Goal: Transaction & Acquisition: Register for event/course

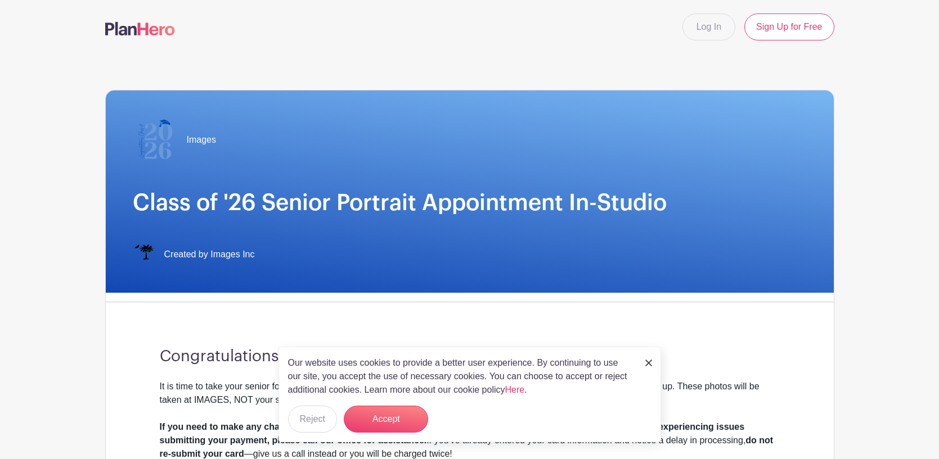
click at [651, 361] on img at bounding box center [648, 363] width 7 height 7
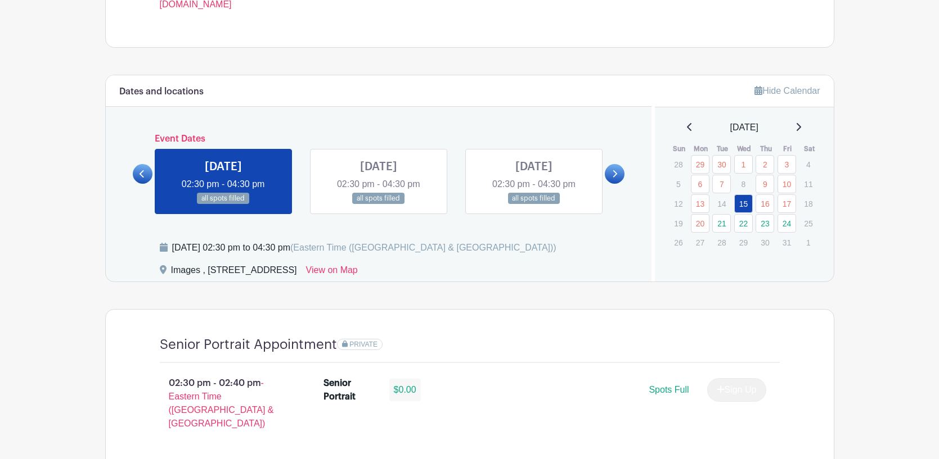
scroll to position [517, 0]
click at [614, 173] on icon at bounding box center [614, 174] width 5 height 8
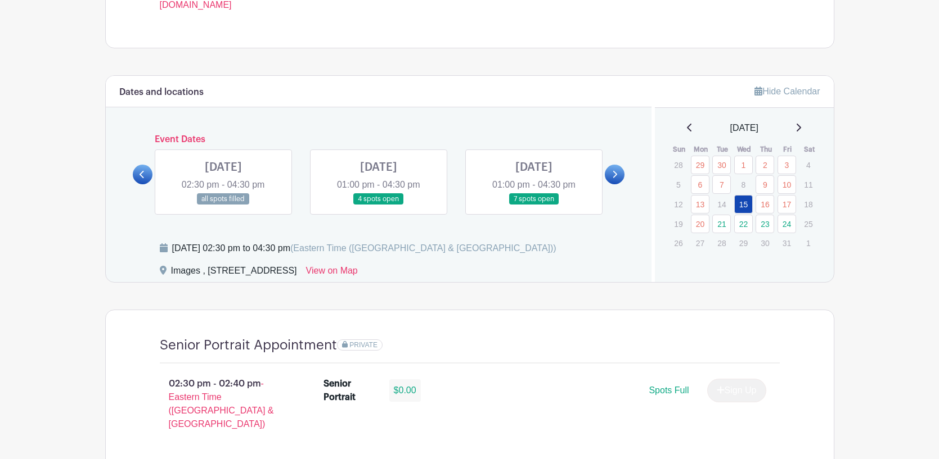
click at [379, 205] on link at bounding box center [379, 205] width 0 height 0
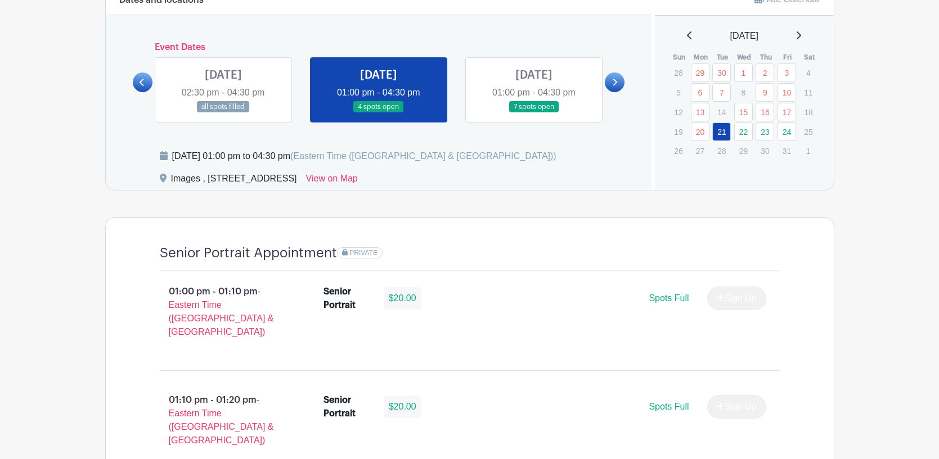
scroll to position [607, 0]
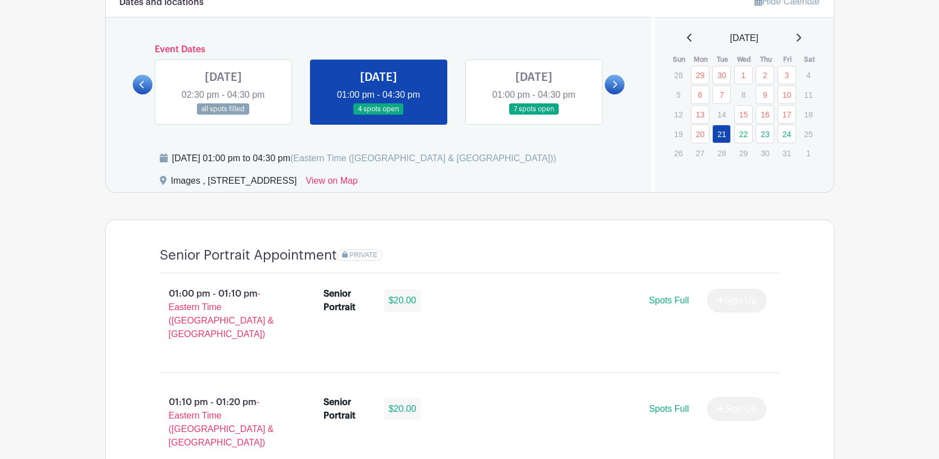
click at [534, 115] on link at bounding box center [534, 115] width 0 height 0
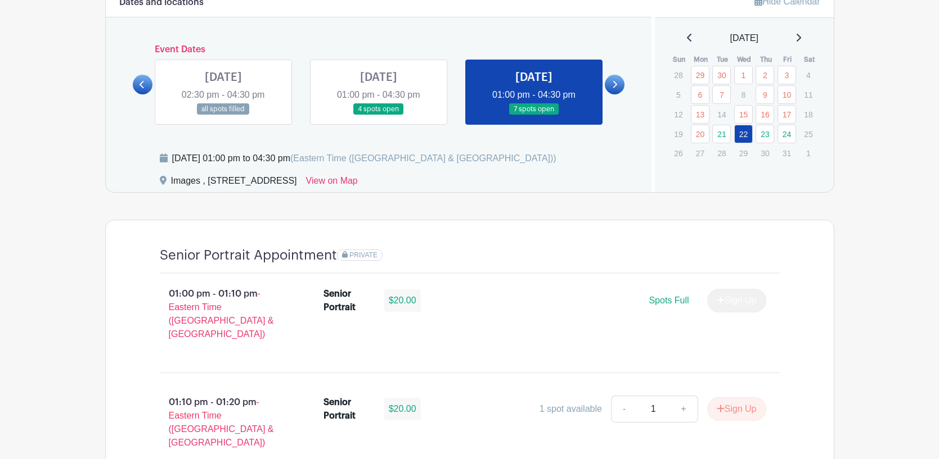
click at [379, 115] on link at bounding box center [379, 115] width 0 height 0
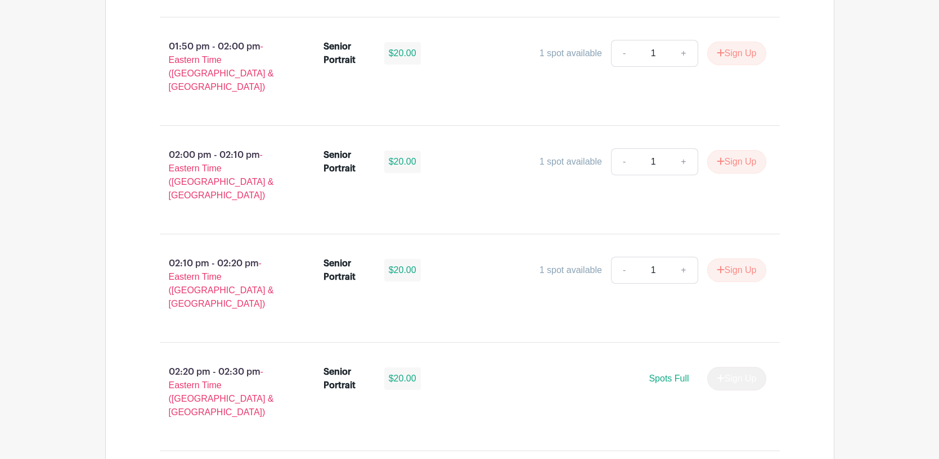
scroll to position [1372, 0]
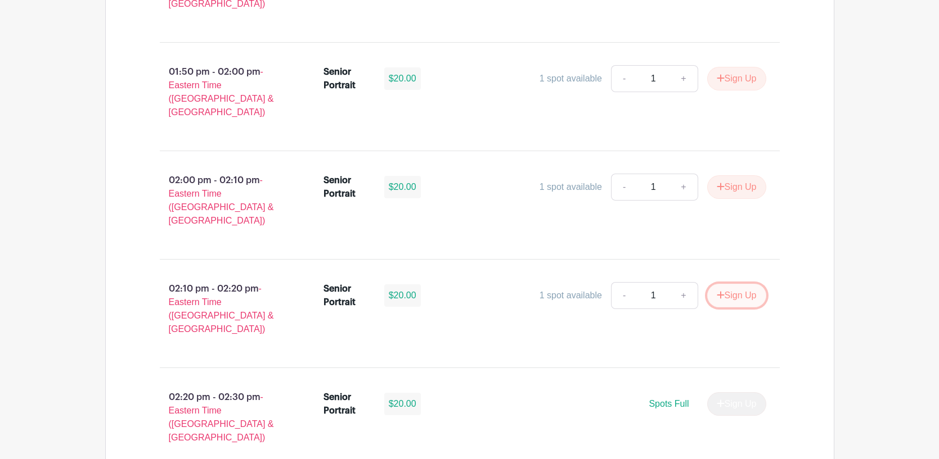
click at [737, 284] on button "Sign Up" at bounding box center [736, 296] width 59 height 24
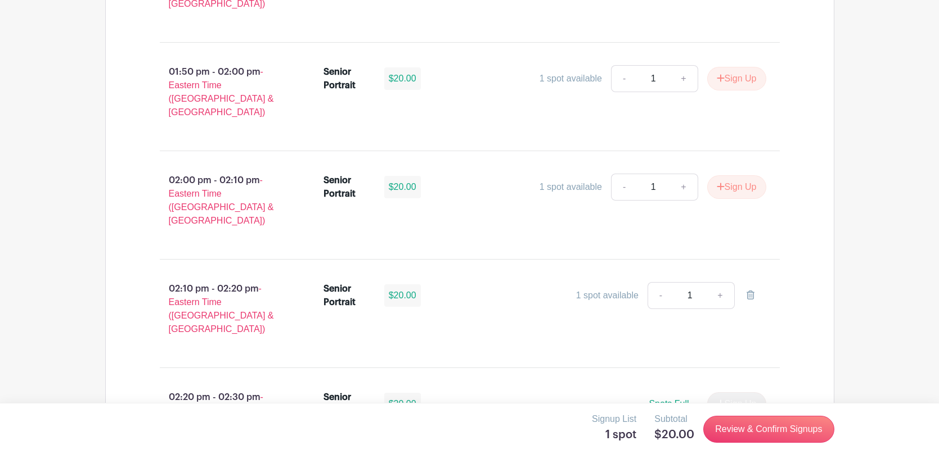
click at [864, 375] on main "Log In Sign Up for Free Images Class of '26 Senior Portrait Appointment In-Stud…" at bounding box center [469, 348] width 939 height 3440
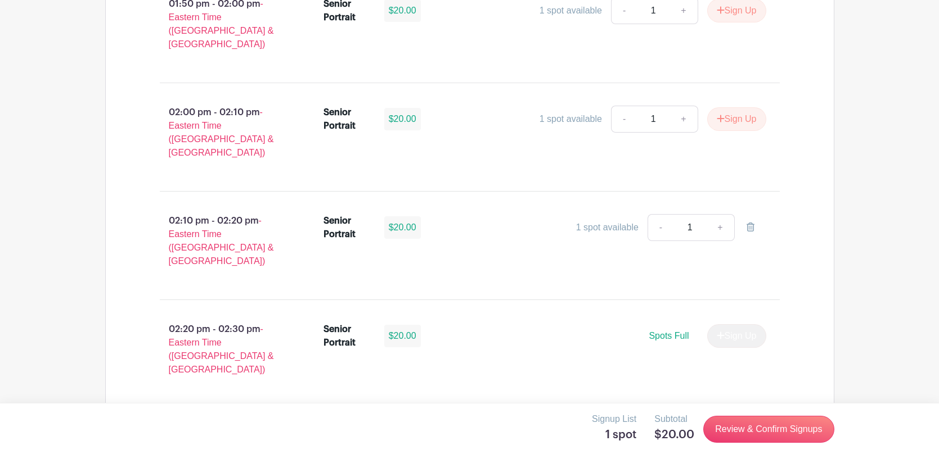
scroll to position [1462, 0]
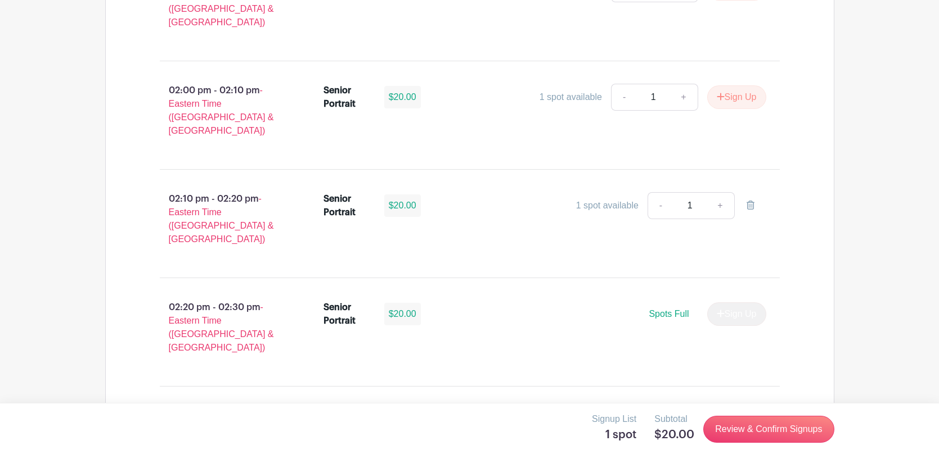
click at [872, 378] on main "Log In Sign Up for Free Images Class of '26 Senior Portrait Appointment In-Stud…" at bounding box center [469, 258] width 939 height 3440
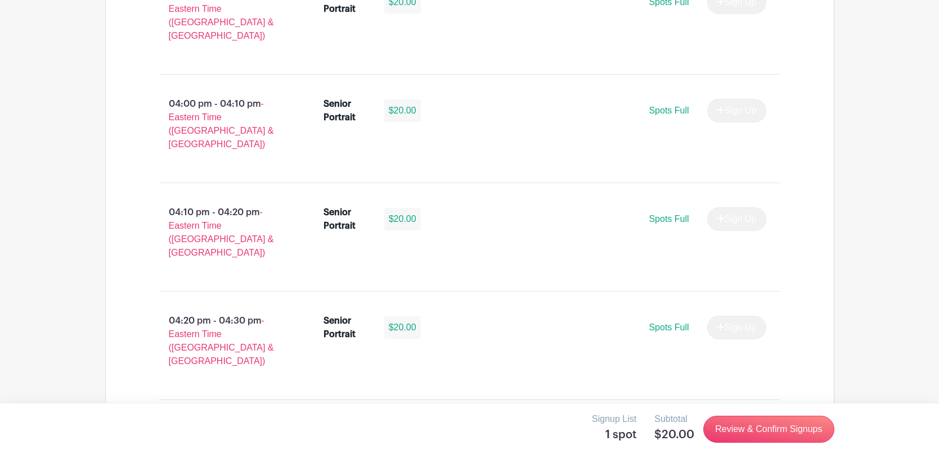
scroll to position [2756, 0]
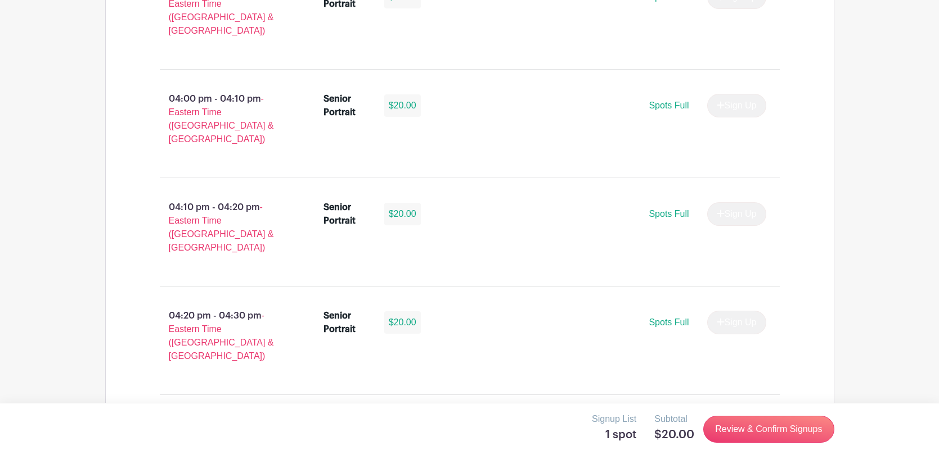
select select "3948"
click at [753, 429] on link "Review & Confirm Signups" at bounding box center [768, 429] width 130 height 27
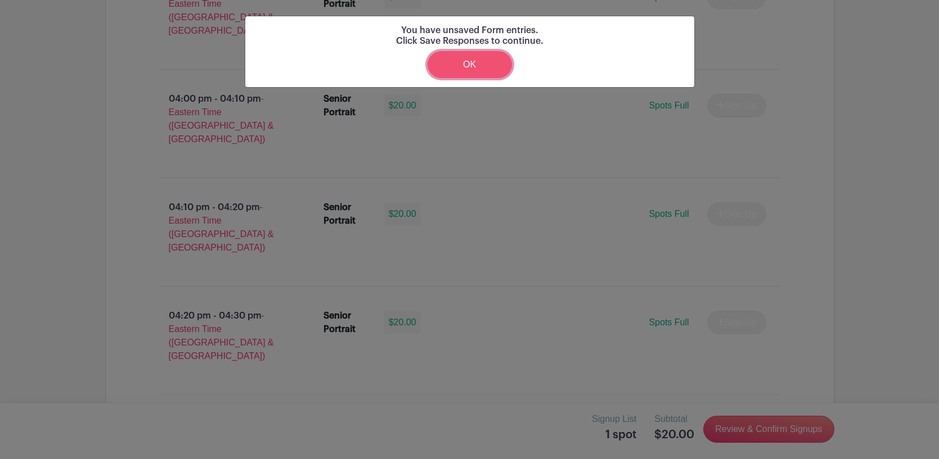
click at [466, 63] on link "OK" at bounding box center [469, 64] width 84 height 27
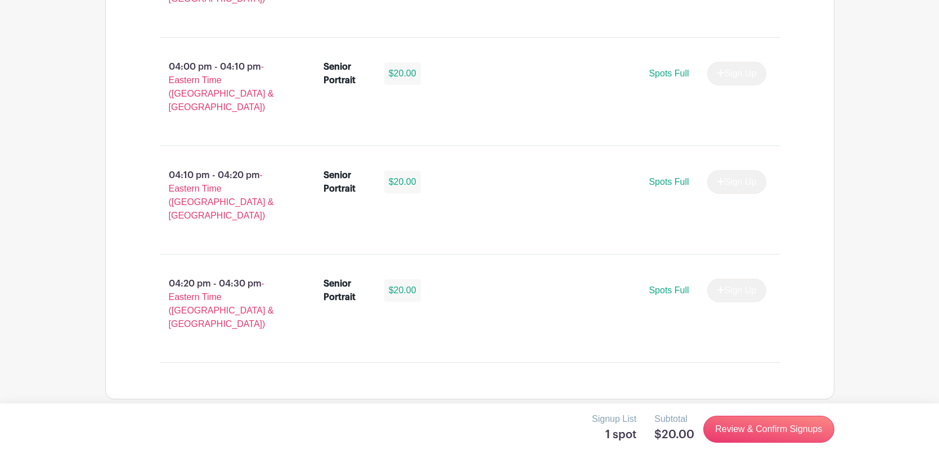
scroll to position [2788, 0]
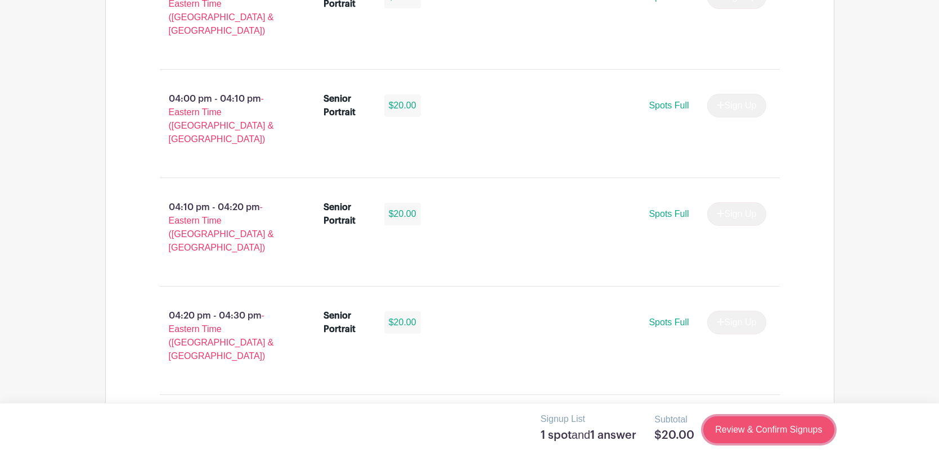
click at [767, 430] on link "Review & Confirm Signups" at bounding box center [768, 430] width 130 height 27
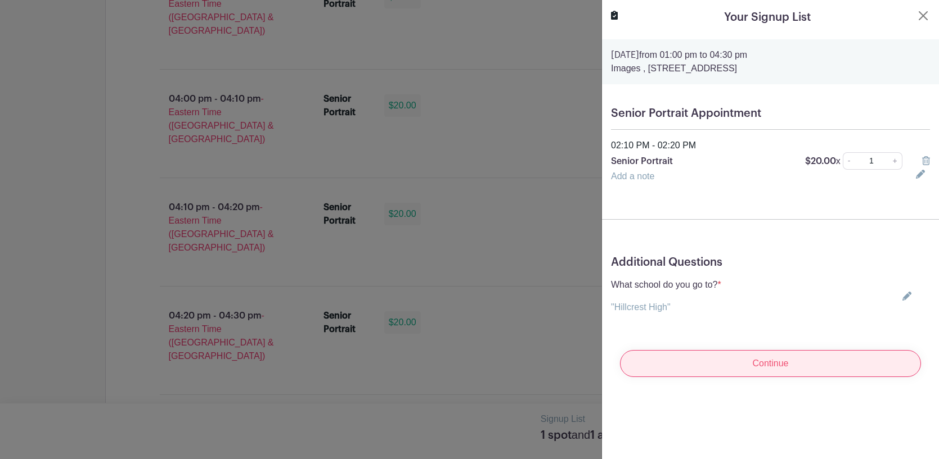
click at [763, 366] on input "Continue" at bounding box center [770, 363] width 301 height 27
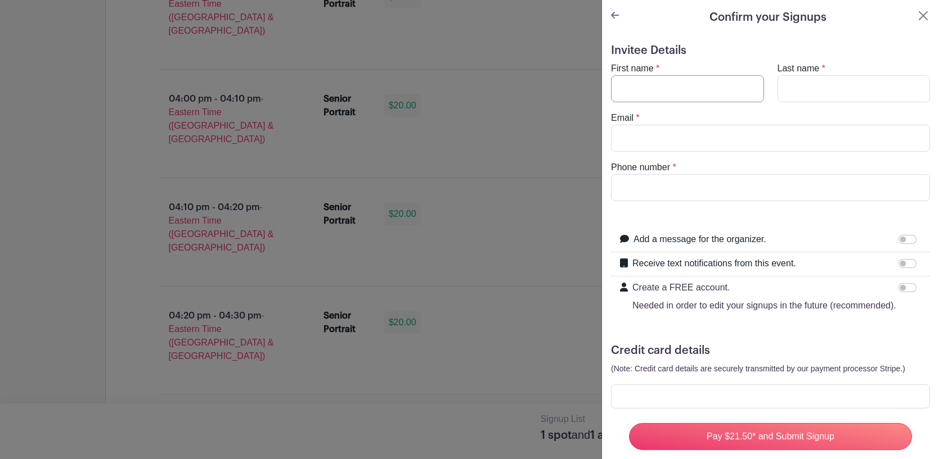
click at [620, 84] on input "First name" at bounding box center [687, 88] width 153 height 27
type input "Riana"
click at [789, 94] on input "Last name" at bounding box center [853, 88] width 153 height 27
type input "[PERSON_NAME]"
click at [639, 141] on input "Email" at bounding box center [770, 138] width 319 height 27
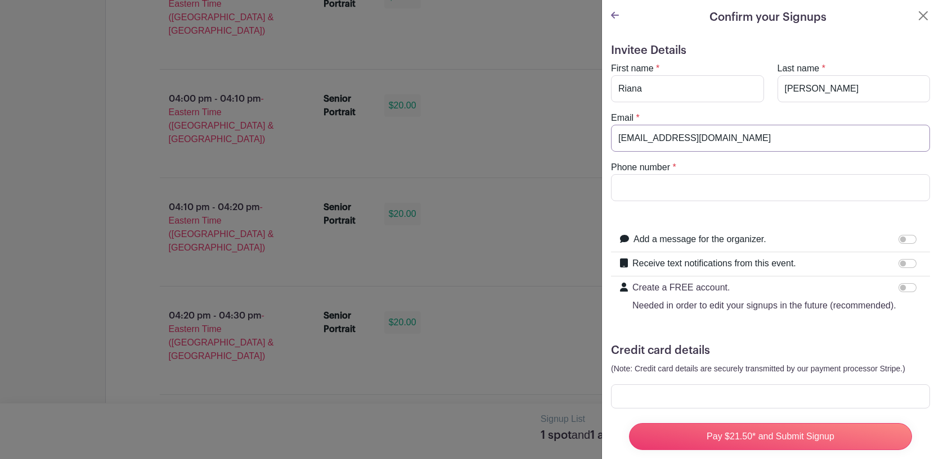
type input "[EMAIL_ADDRESS][DOMAIN_NAME]"
click at [845, 164] on div "Phone number *" at bounding box center [770, 181] width 332 height 40
click at [647, 184] on input "Phone number" at bounding box center [770, 187] width 319 height 27
type input "8644989544"
click at [850, 219] on form "Invitee Details First name * [GEOGRAPHIC_DATA] Last name * [PERSON_NAME] Email …" at bounding box center [770, 253] width 319 height 419
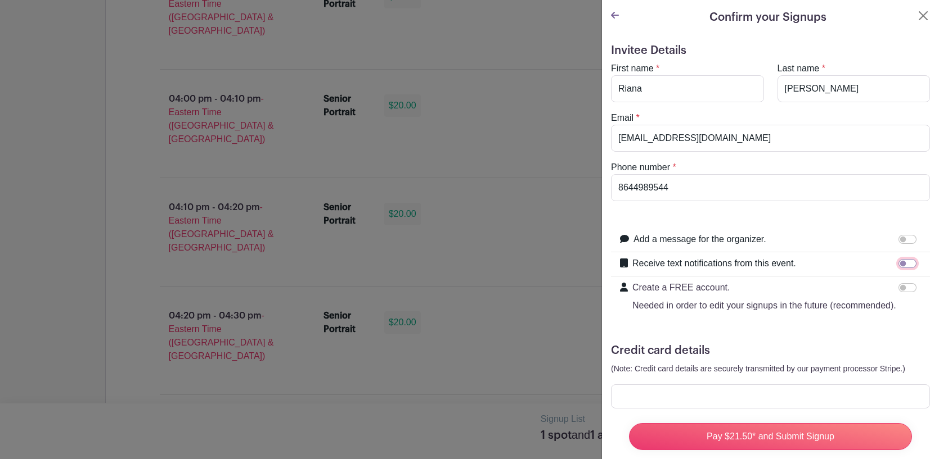
click at [909, 263] on input "Receive text notifications from this event." at bounding box center [907, 263] width 18 height 9
checkbox input "true"
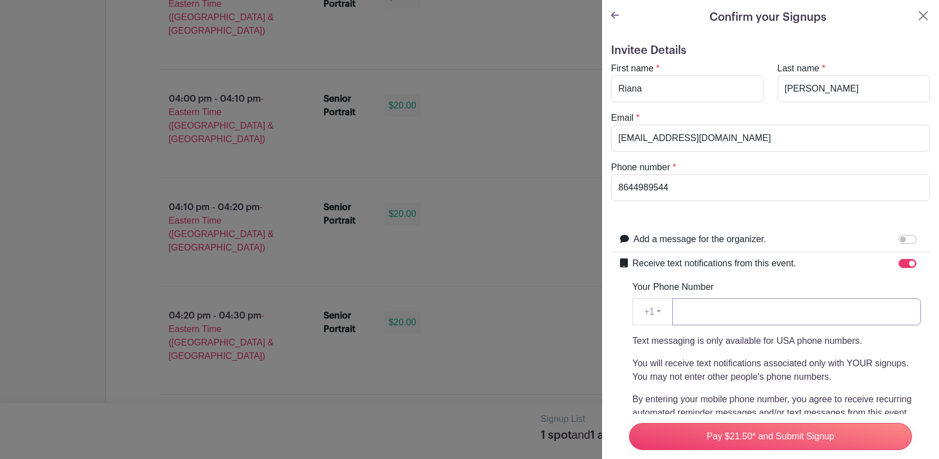
click at [709, 311] on input "Your Phone Number" at bounding box center [796, 312] width 249 height 27
type input "8644989544"
click at [795, 286] on div "Your Phone Number +1 +1 8644989544 Text messaging is only available for USA pho…" at bounding box center [776, 377] width 289 height 193
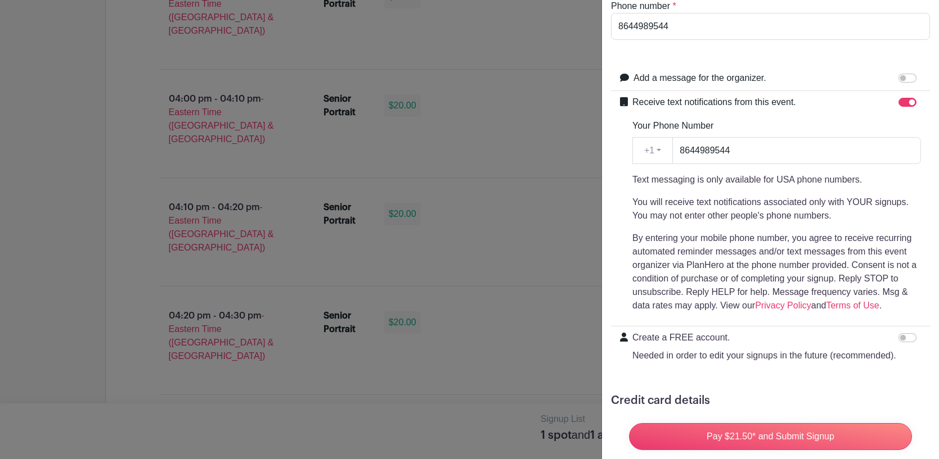
scroll to position [164, 0]
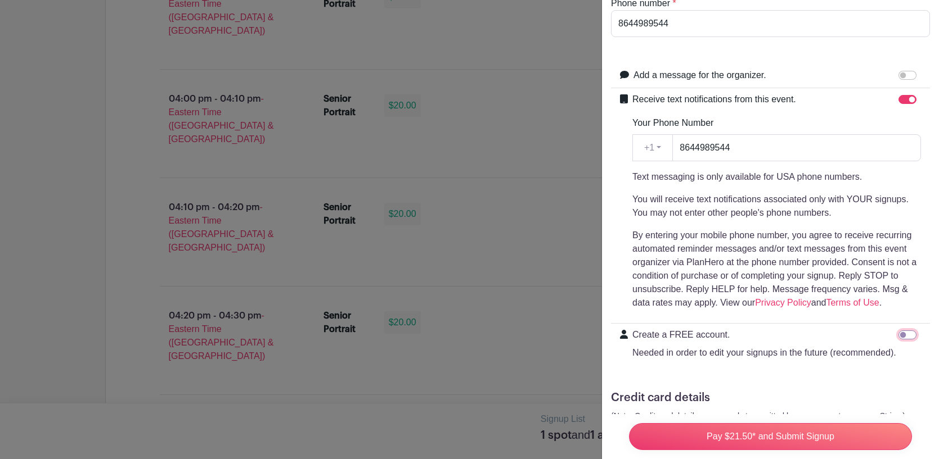
click at [912, 332] on input "Create a FREE account. Needed in order to edit your signups in the future (reco…" at bounding box center [907, 335] width 18 height 9
checkbox input "true"
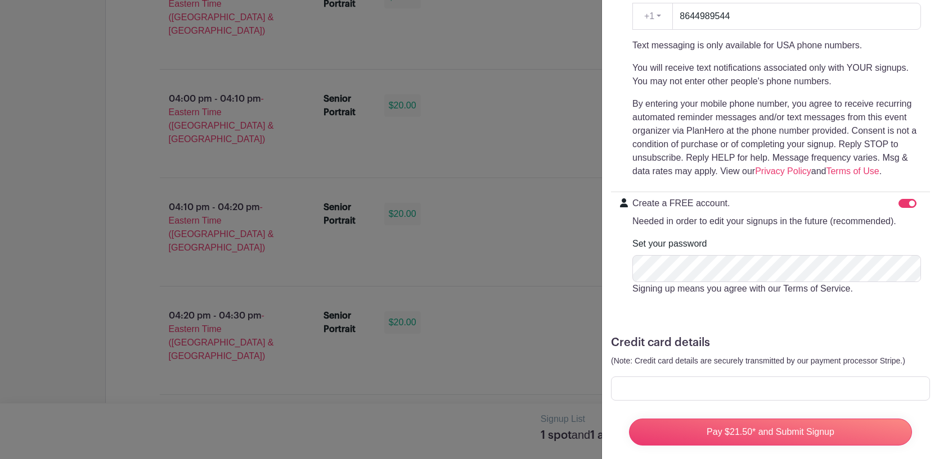
scroll to position [292, 0]
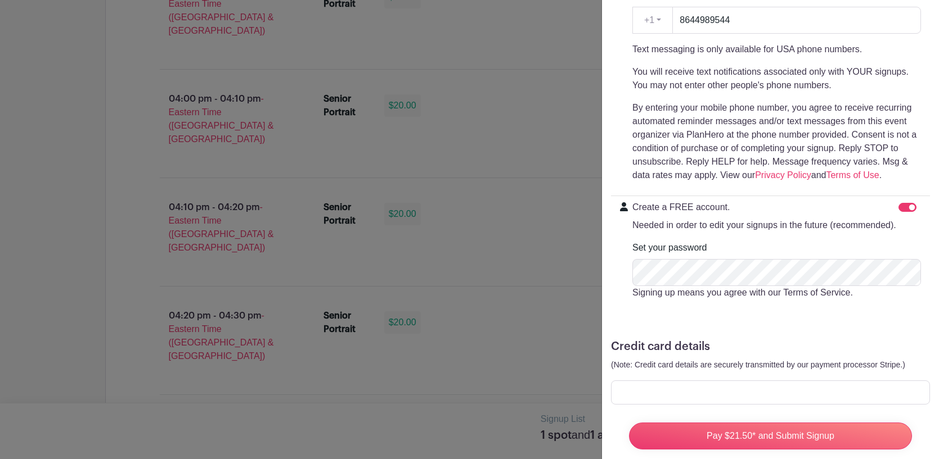
click at [847, 321] on form "Invitee Details First name * [GEOGRAPHIC_DATA] Last name * [PERSON_NAME] Email …" at bounding box center [770, 105] width 319 height 707
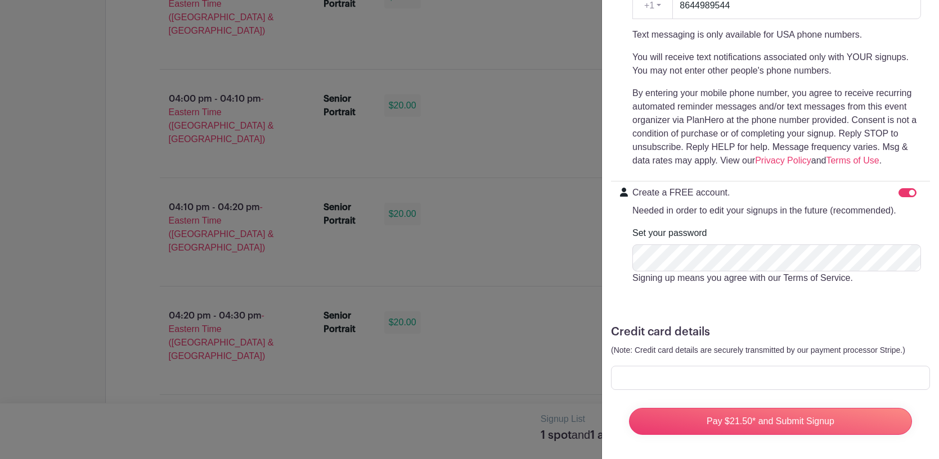
scroll to position [308, 0]
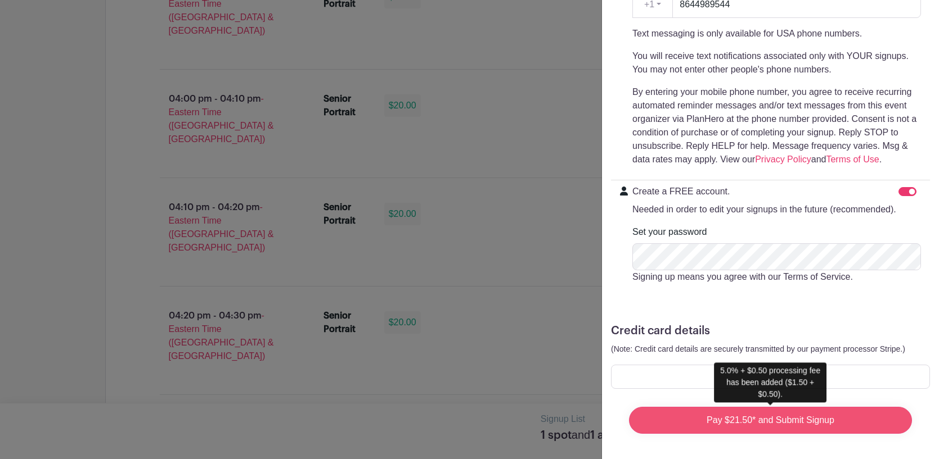
click at [745, 416] on input "Pay $21.50* and Submit Signup" at bounding box center [770, 420] width 283 height 27
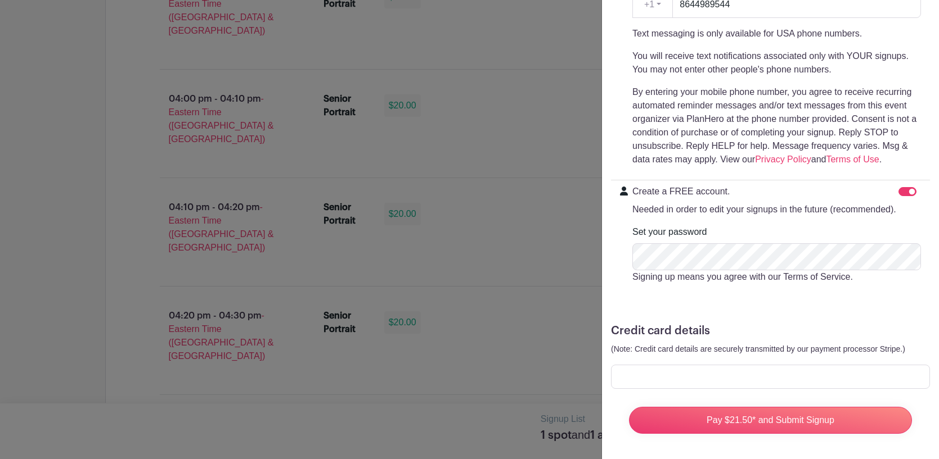
click at [926, 331] on h5 "Credit card details" at bounding box center [770, 331] width 319 height 13
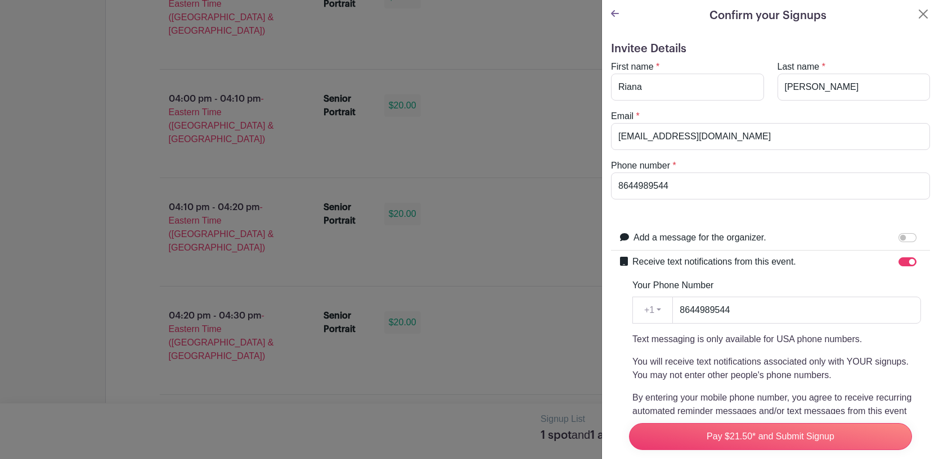
scroll to position [0, 0]
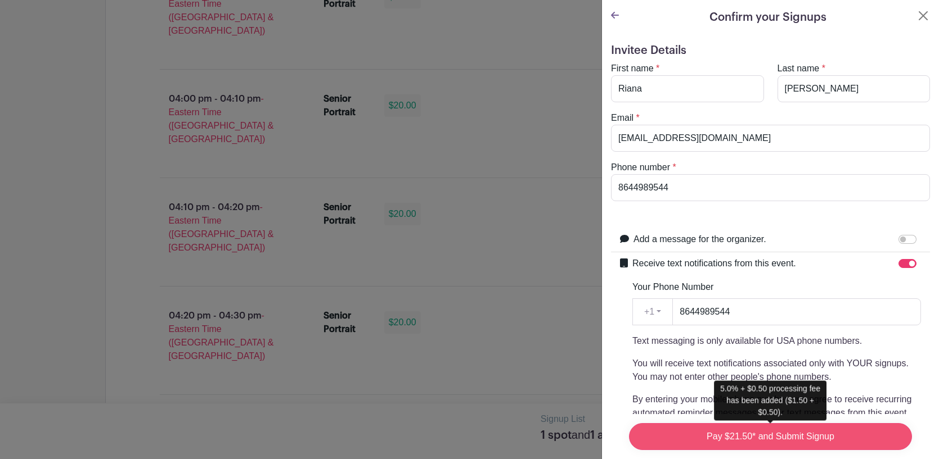
click at [791, 439] on input "Pay $21.50* and Submit Signup" at bounding box center [770, 437] width 283 height 27
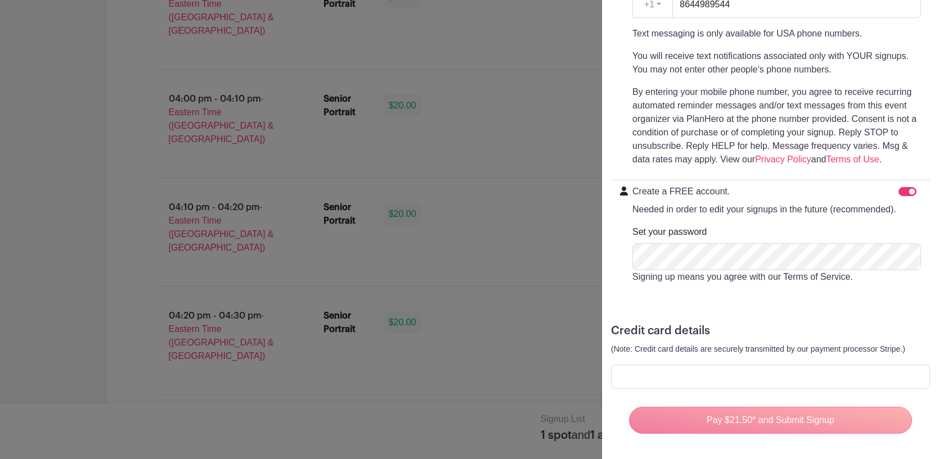
scroll to position [2759, 0]
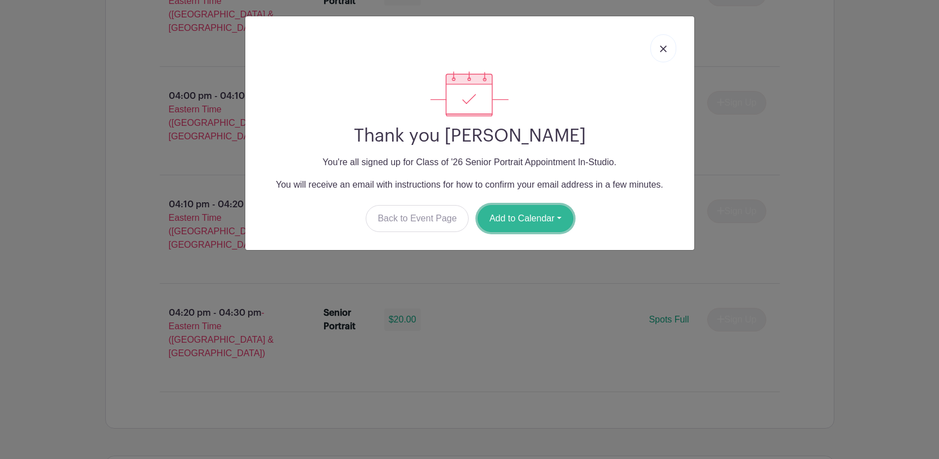
click at [522, 228] on button "Add to Calendar" at bounding box center [525, 218] width 96 height 27
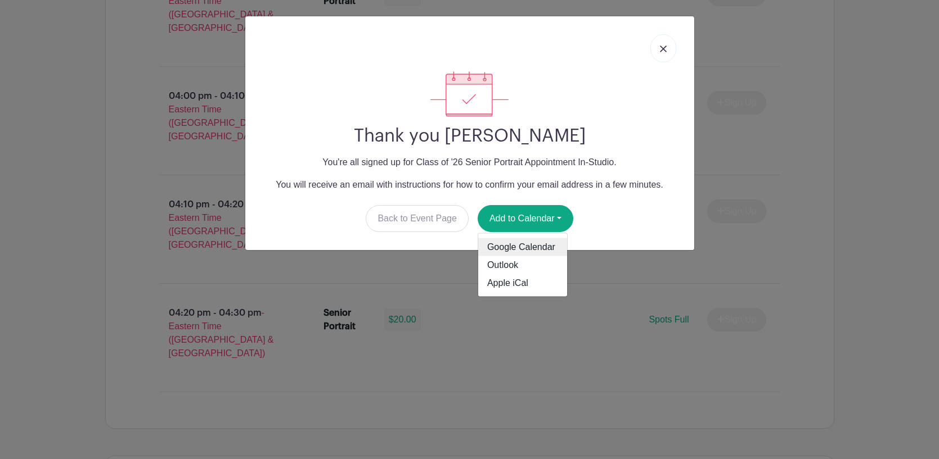
click at [527, 246] on link "Google Calendar" at bounding box center [522, 247] width 89 height 18
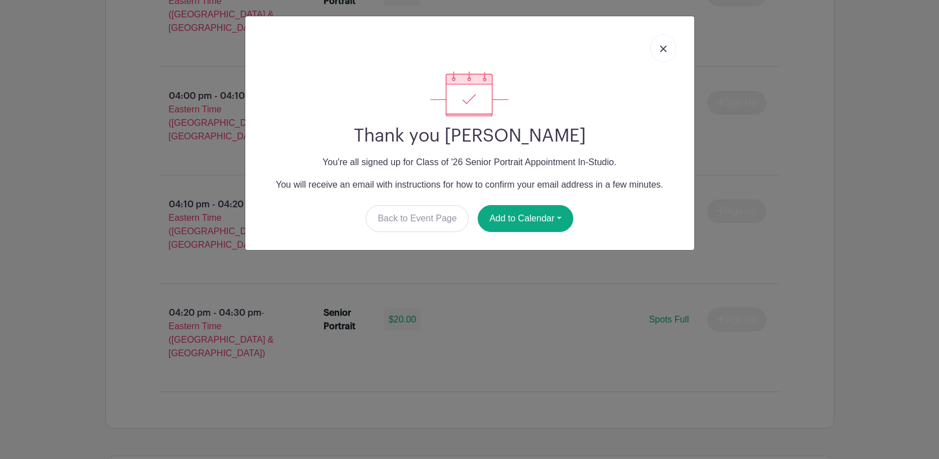
click at [664, 51] on img at bounding box center [663, 49] width 7 height 7
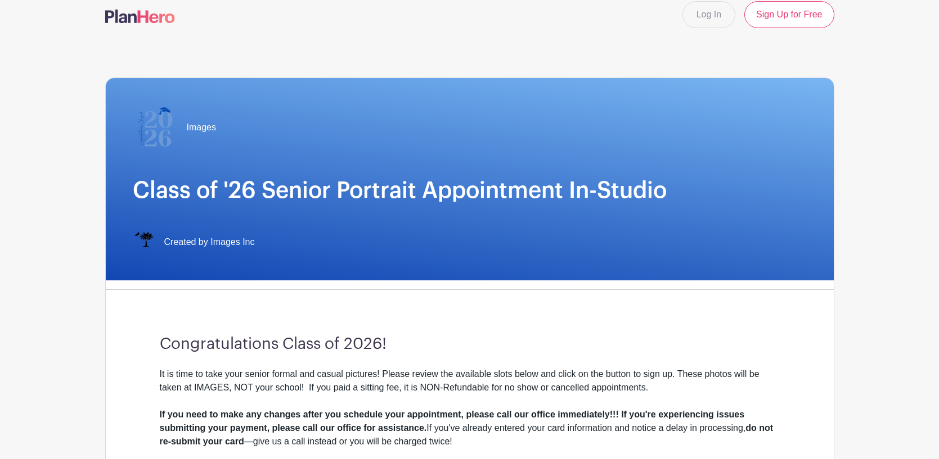
scroll to position [0, 0]
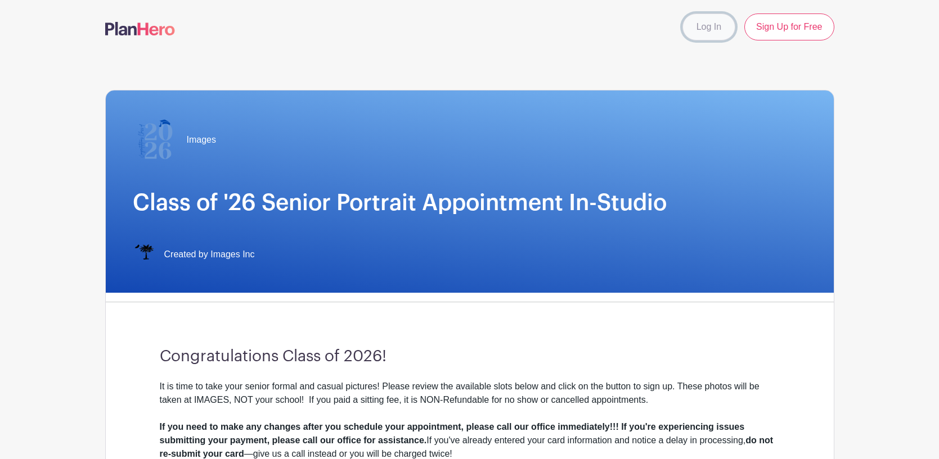
click at [715, 29] on link "Log In" at bounding box center [708, 26] width 53 height 27
click at [716, 28] on link "Log In" at bounding box center [708, 26] width 53 height 27
click at [717, 30] on link "Log In" at bounding box center [708, 26] width 53 height 27
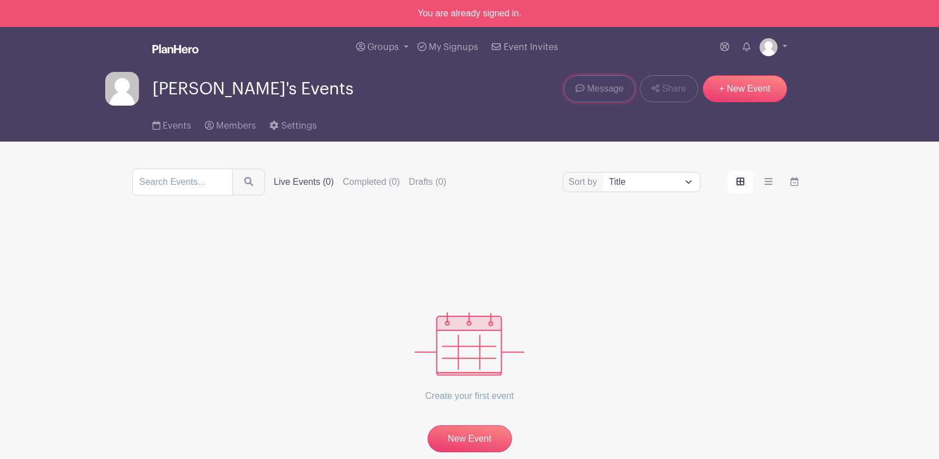
click at [615, 91] on span "Message" at bounding box center [605, 88] width 37 height 13
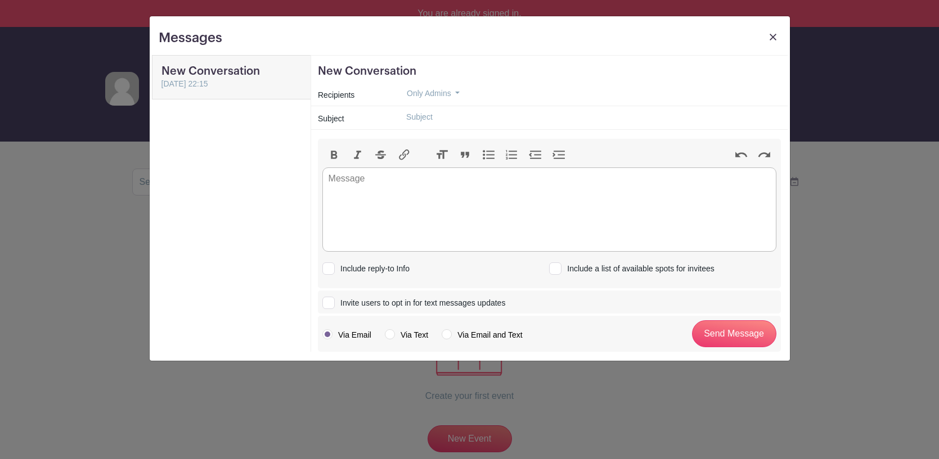
click at [610, 92] on body "Loading... You are already signed in. Groups All Groups Riana's Events My Signu…" at bounding box center [469, 261] width 939 height 523
click at [348, 178] on trix-editor at bounding box center [549, 210] width 454 height 84
click at [489, 195] on div "Hello I'm [PERSON_NAME]'s grandmother, I just filled out form for" at bounding box center [548, 185] width 441 height 27
click at [528, 194] on div "Hello I'm [PERSON_NAME]'s grandmother, I just filled out a form for" at bounding box center [548, 185] width 441 height 27
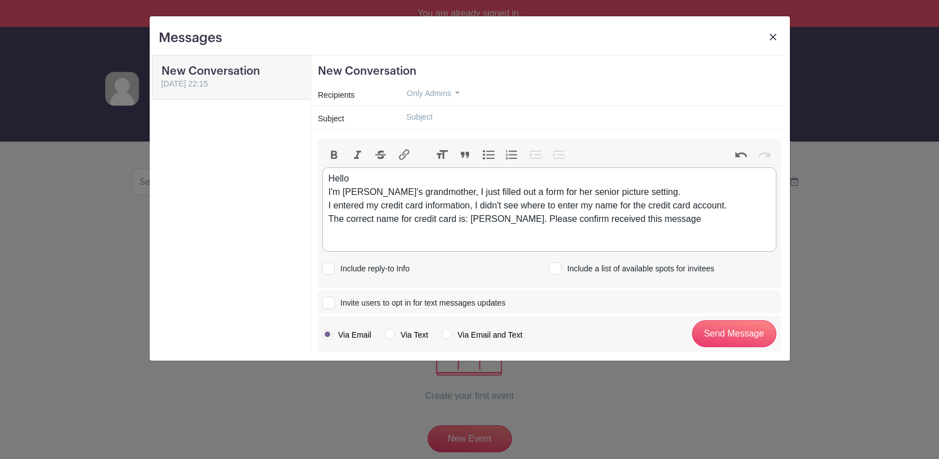
click at [603, 223] on div "Hello I'm [PERSON_NAME]'s grandmother, I just filled out a form for her senior …" at bounding box center [548, 199] width 441 height 54
click at [668, 221] on div "Hello I'm [PERSON_NAME]'s grandmother, I just filled out a form for her senior …" at bounding box center [548, 199] width 441 height 54
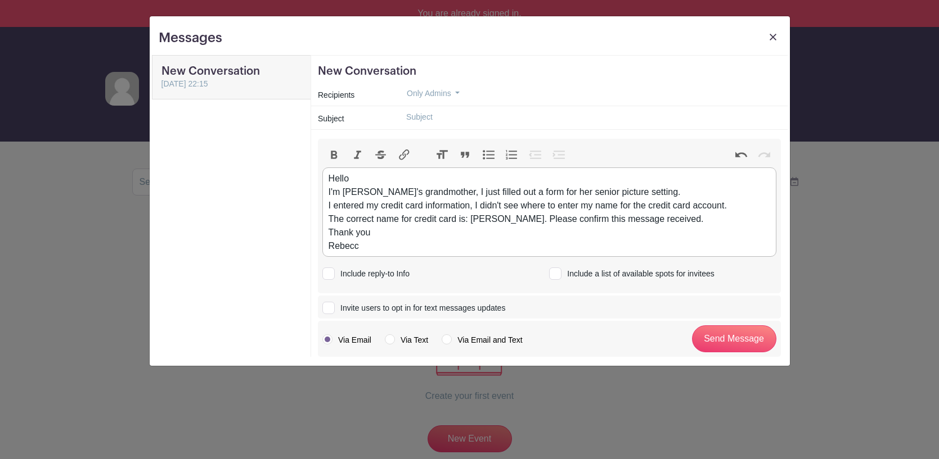
type trix-editor "<div>Hello<br>I'm [PERSON_NAME]'s grandmother, I just filled out a form for her…"
click at [712, 336] on input "Send Message" at bounding box center [734, 339] width 84 height 27
click at [712, 336] on div "Via Email Via Text Via Email and Text Send Message" at bounding box center [549, 339] width 463 height 36
click at [195, 120] on div "New Conversation [DATE] 22:15" at bounding box center [231, 206] width 159 height 302
click at [709, 339] on div "Via Email Via Text Via Email and Text Send Message" at bounding box center [549, 339] width 463 height 36
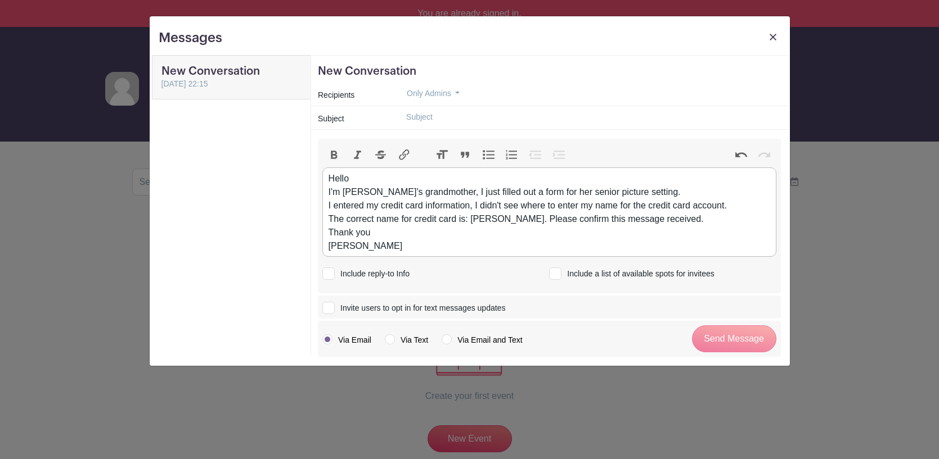
click at [709, 339] on div "Via Email Via Text Via Email and Text Send Message" at bounding box center [549, 339] width 463 height 36
click at [774, 32] on link at bounding box center [773, 40] width 16 height 21
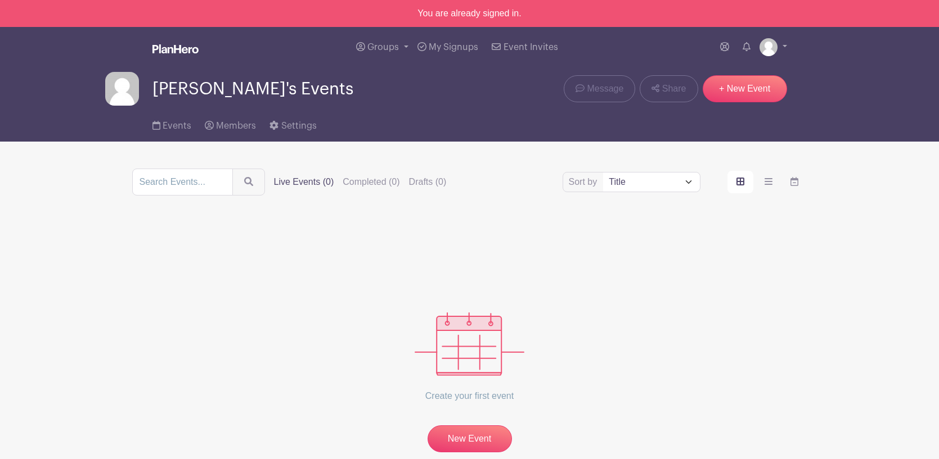
click at [532, 103] on div "[PERSON_NAME]'s Events Message Share + New Event" at bounding box center [469, 89] width 729 height 34
